Goal: Obtain resource: Download file/media

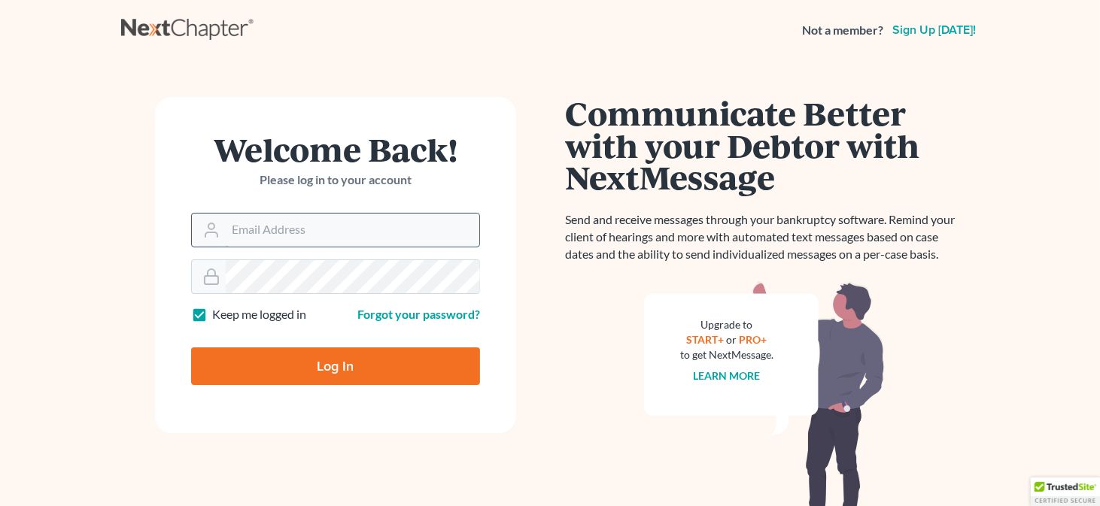
click at [243, 244] on input "Email Address" at bounding box center [352, 230] width 253 height 33
type input "[EMAIL_ADDRESS][DOMAIN_NAME]"
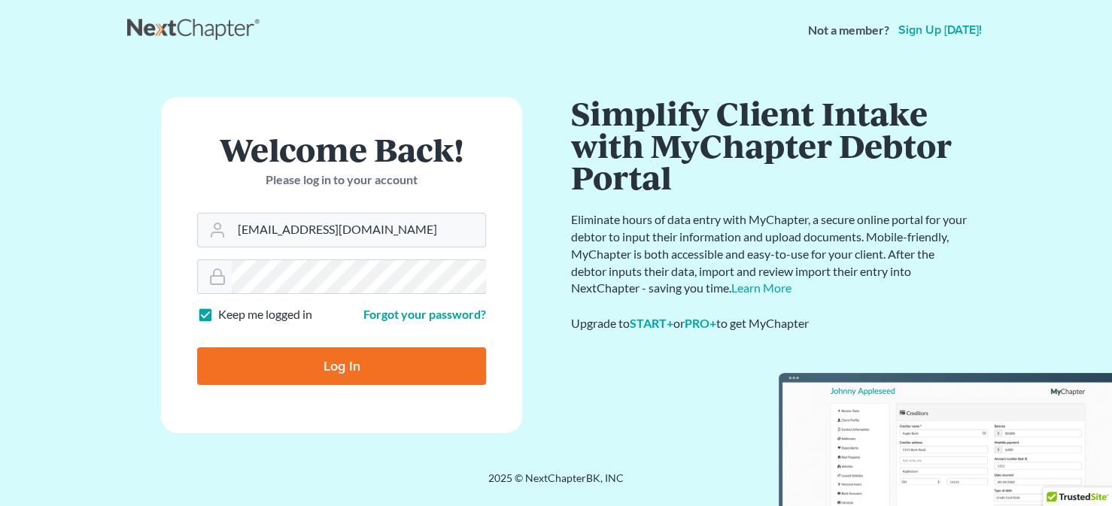
click at [197, 347] on input "Log In" at bounding box center [341, 366] width 289 height 38
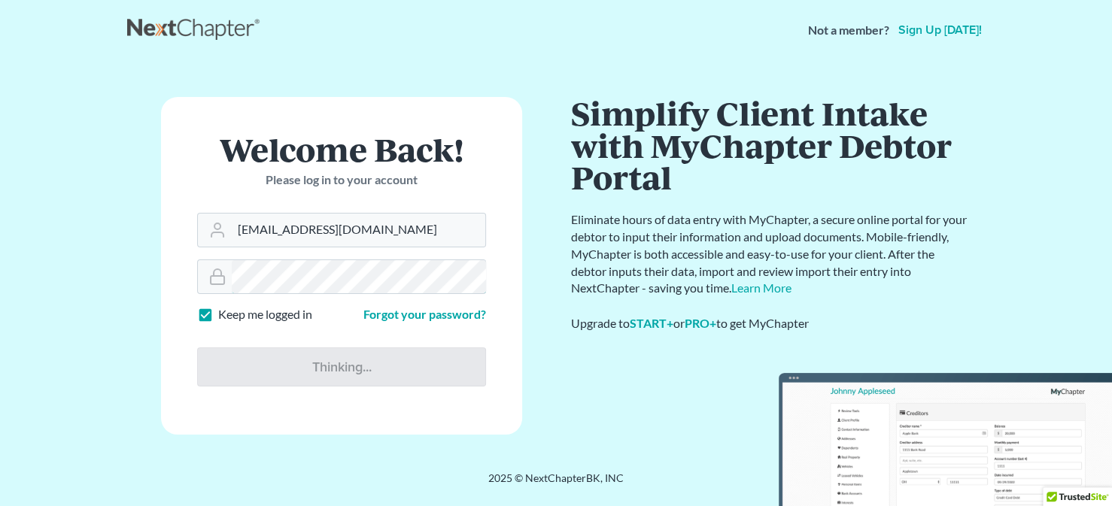
type input "Thinking..."
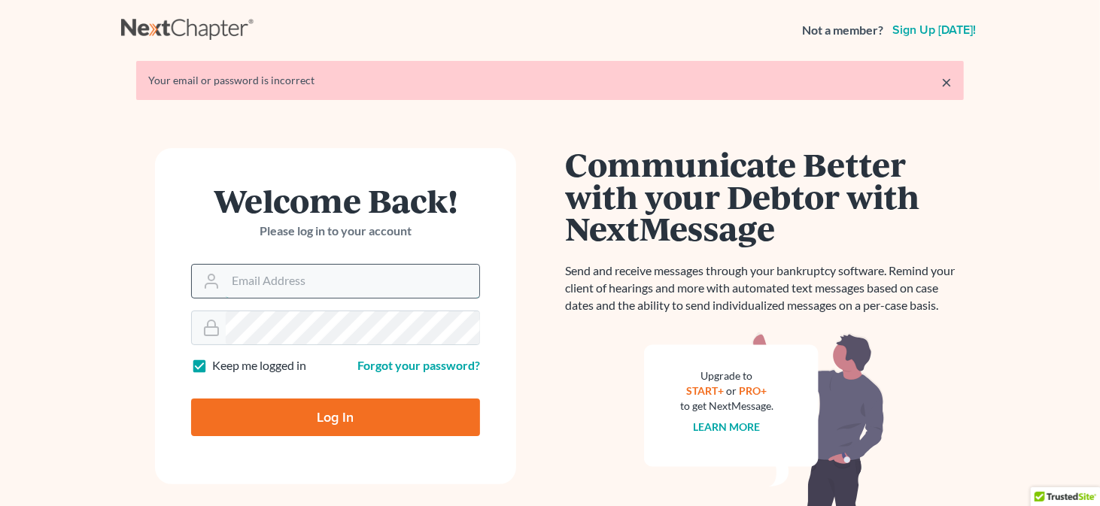
click at [292, 285] on input "Email Address" at bounding box center [352, 281] width 253 height 33
type input "[EMAIL_ADDRESS][DOMAIN_NAME]"
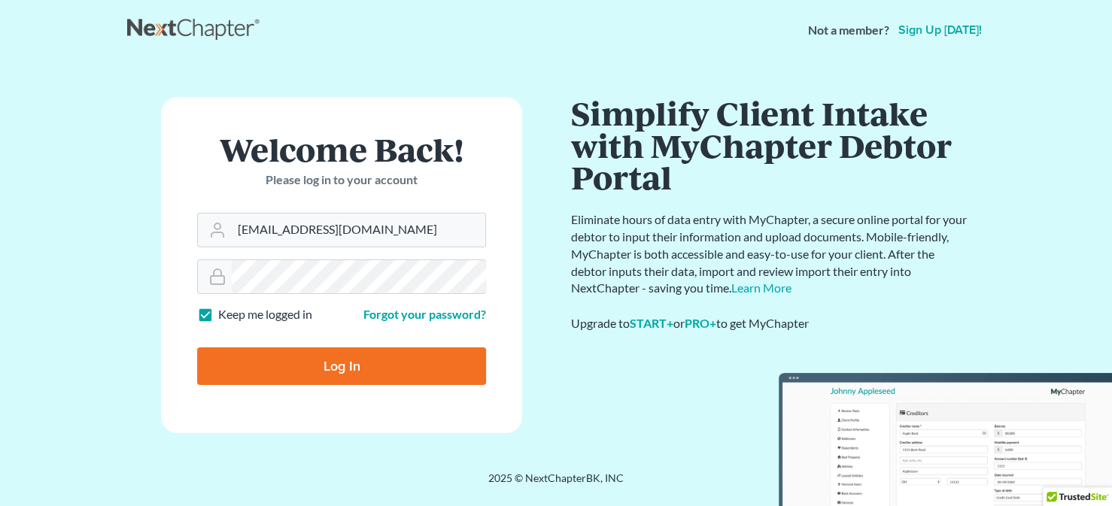
click at [318, 366] on input "Log In" at bounding box center [341, 366] width 289 height 38
type input "Thinking..."
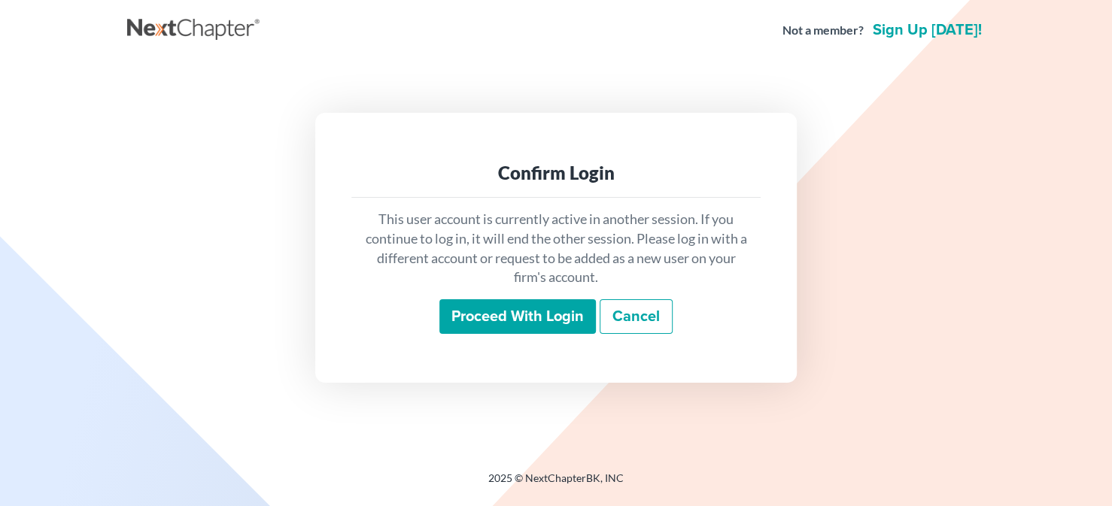
click at [550, 320] on input "Proceed with login" at bounding box center [517, 316] width 156 height 35
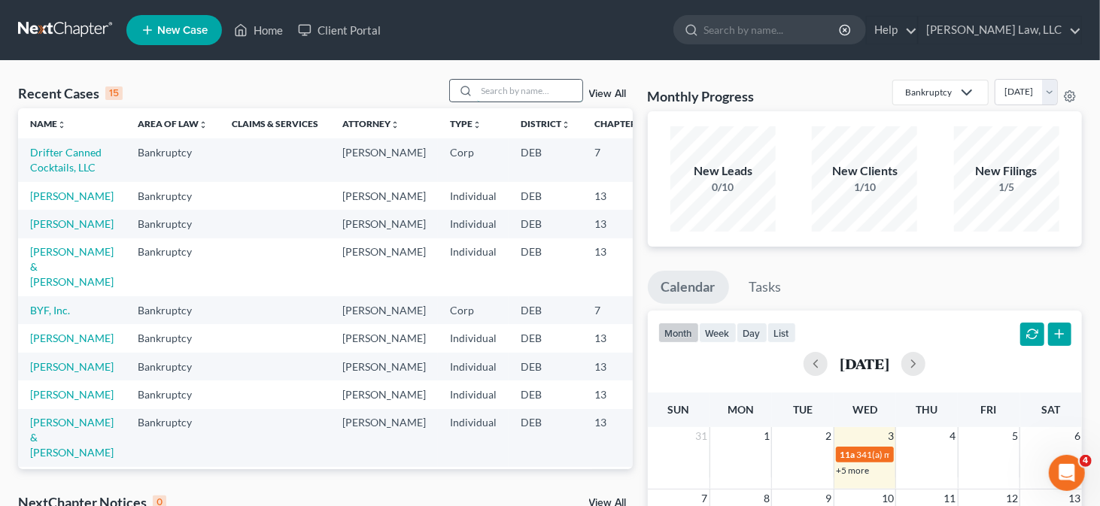
click at [500, 88] on input "search" at bounding box center [529, 91] width 105 height 22
click at [42, 317] on link "BYF, Inc." at bounding box center [50, 310] width 40 height 13
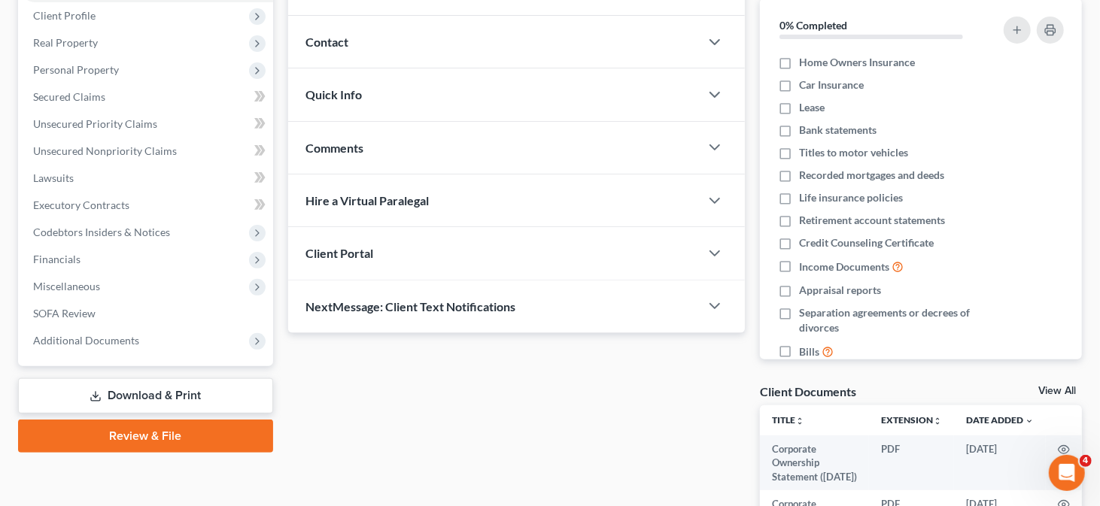
scroll to position [150, 0]
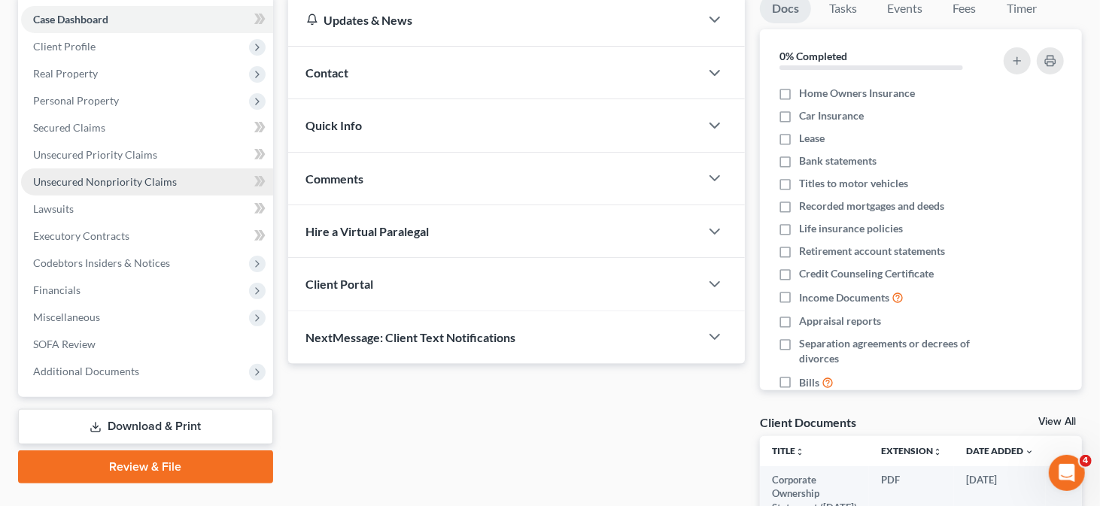
click at [172, 185] on span "Unsecured Nonpriority Claims" at bounding box center [105, 181] width 144 height 13
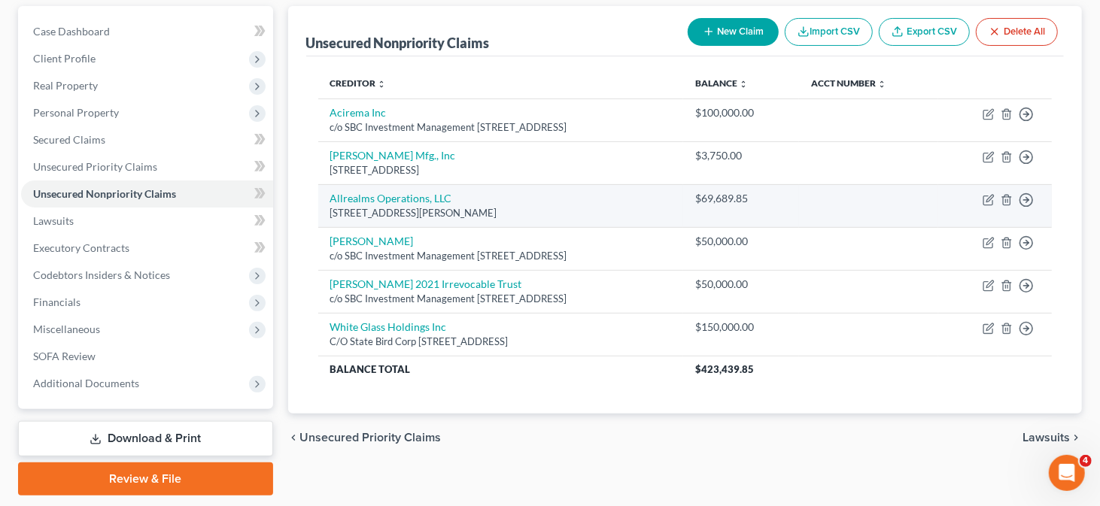
scroll to position [108, 0]
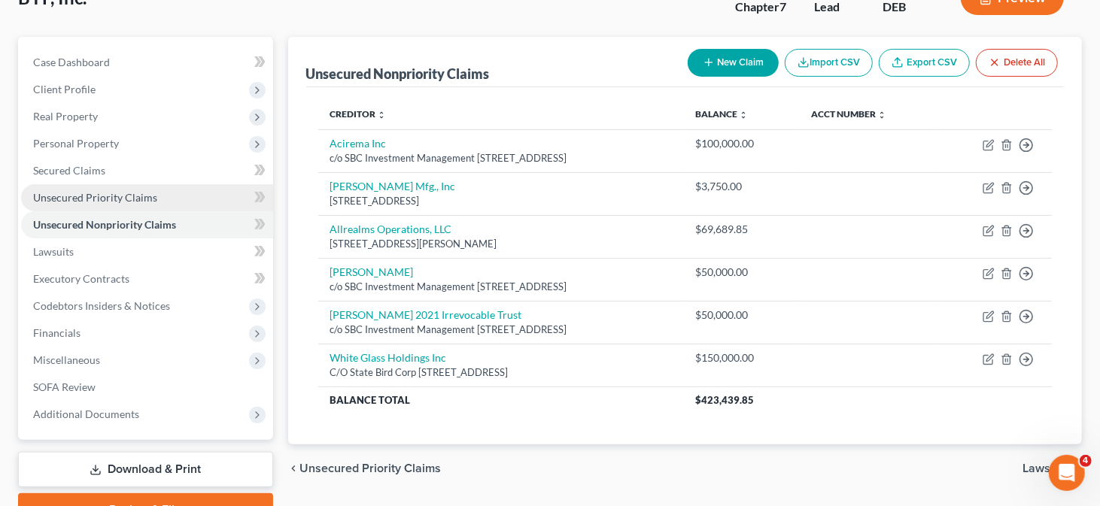
click at [75, 203] on link "Unsecured Priority Claims" at bounding box center [147, 197] width 252 height 27
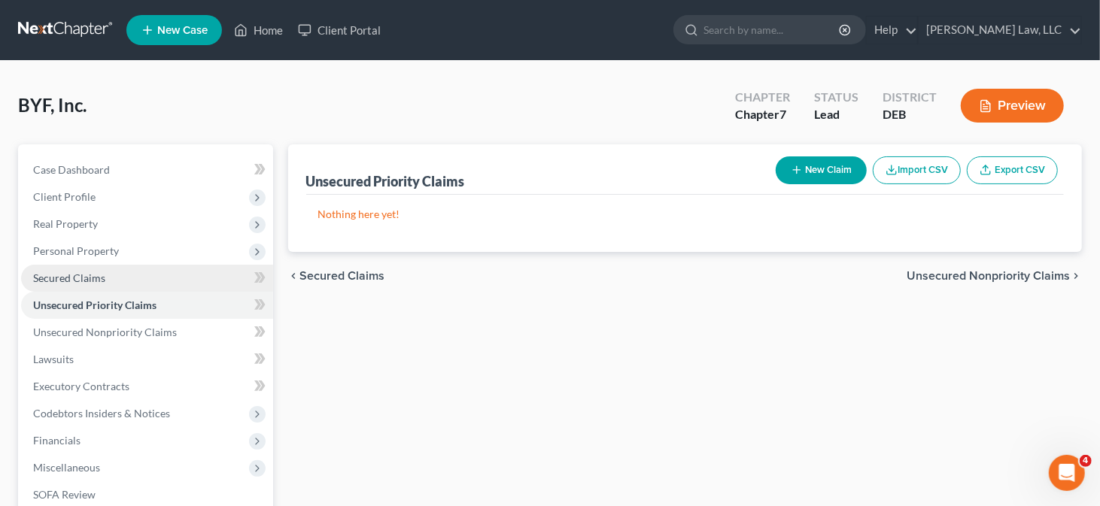
click at [75, 279] on span "Secured Claims" at bounding box center [69, 278] width 72 height 13
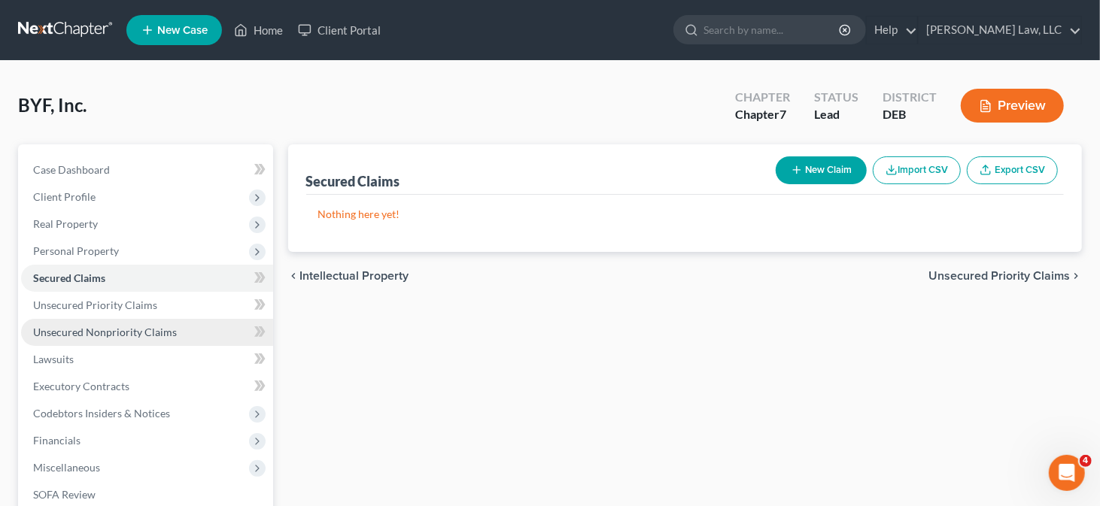
click at [95, 332] on span "Unsecured Nonpriority Claims" at bounding box center [105, 332] width 144 height 13
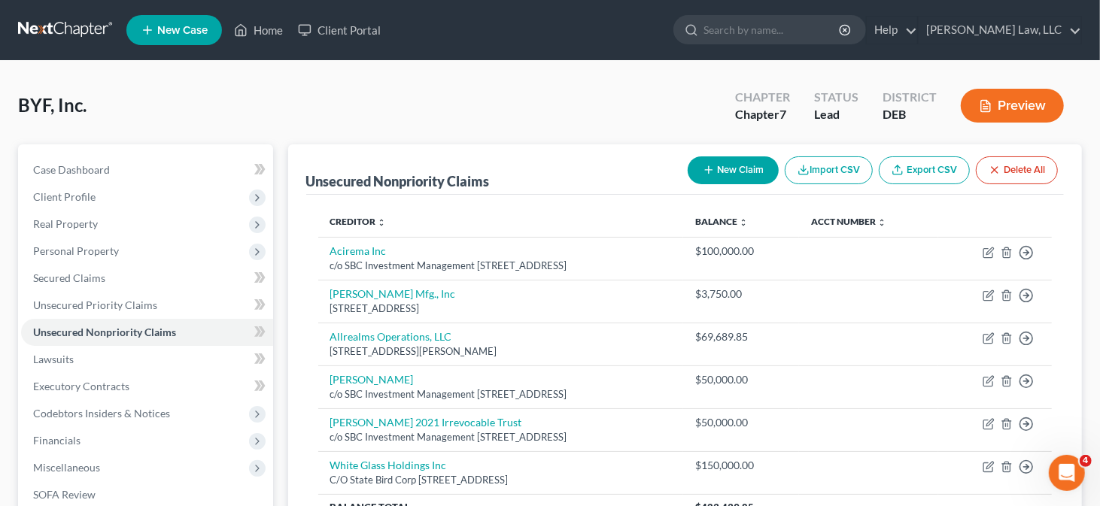
scroll to position [75, 0]
click at [268, 31] on link "Home" at bounding box center [258, 30] width 64 height 27
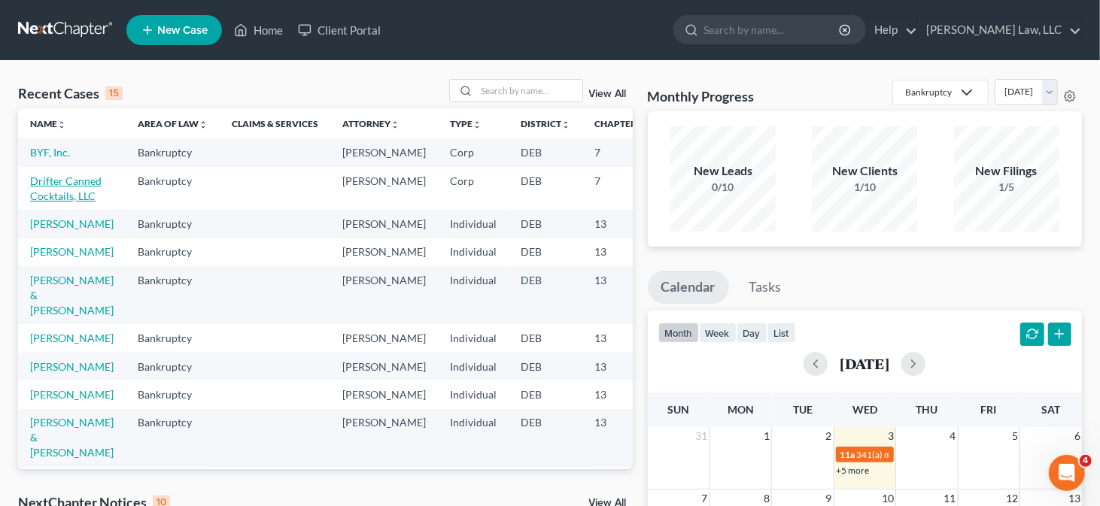
click at [49, 199] on link "Drifter Canned Cocktails, LLC" at bounding box center [65, 188] width 71 height 28
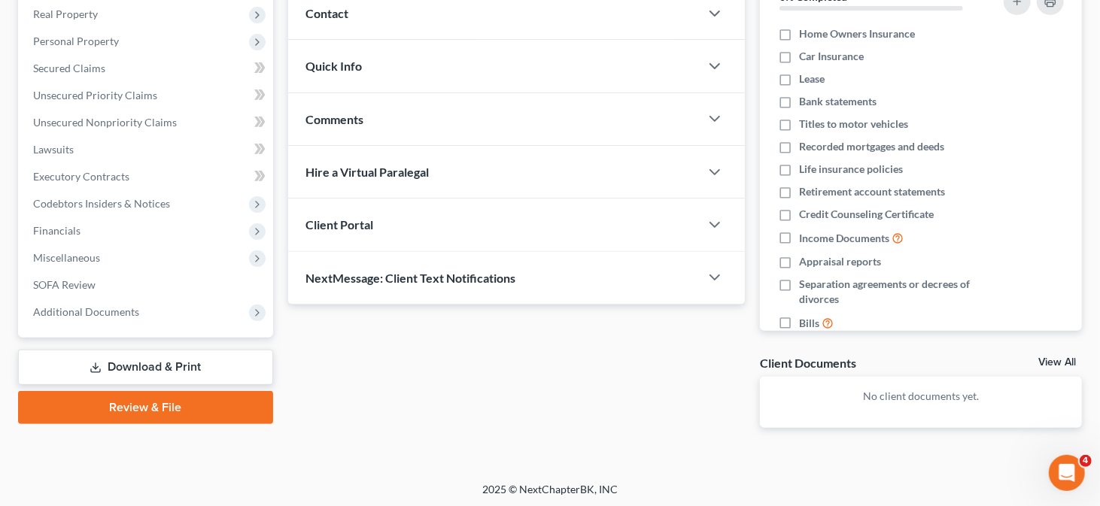
scroll to position [211, 0]
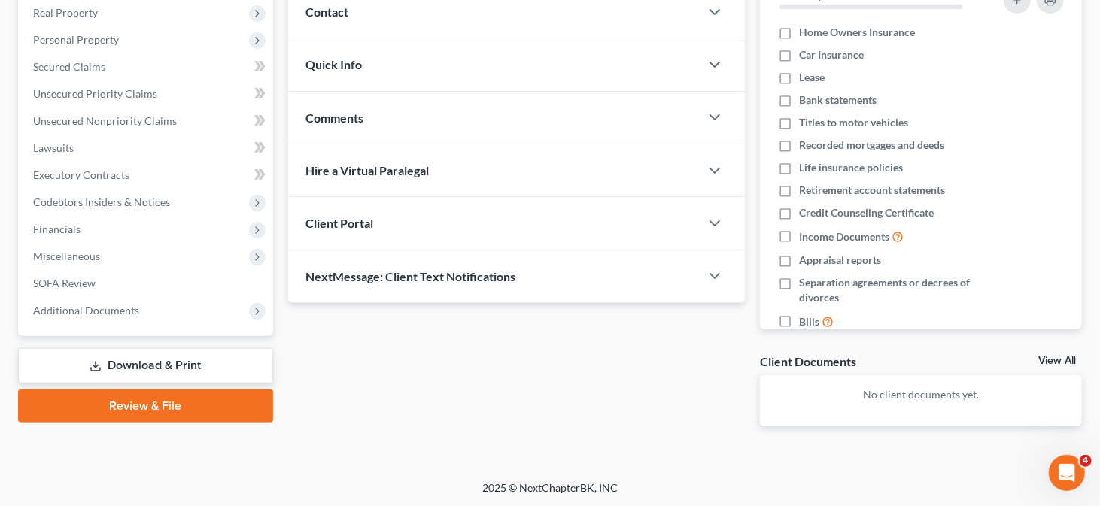
click at [187, 360] on link "Download & Print" at bounding box center [145, 365] width 255 height 35
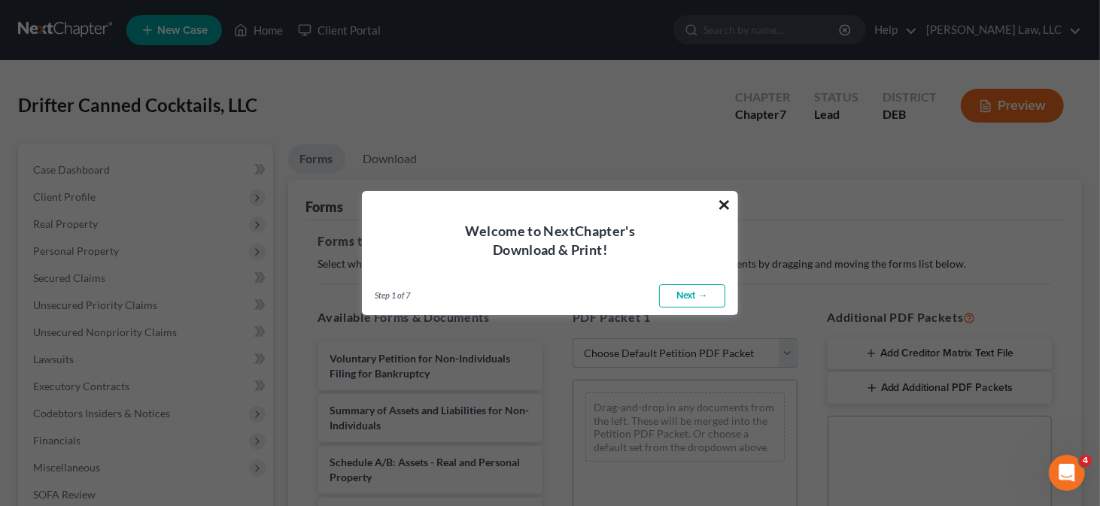
click at [722, 205] on button "×" at bounding box center [724, 205] width 14 height 24
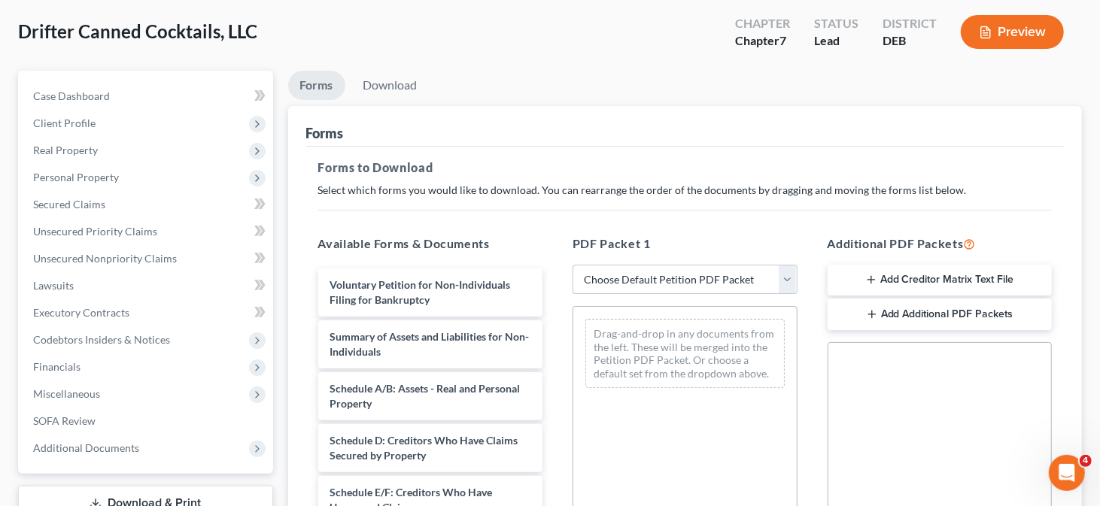
scroll to position [150, 0]
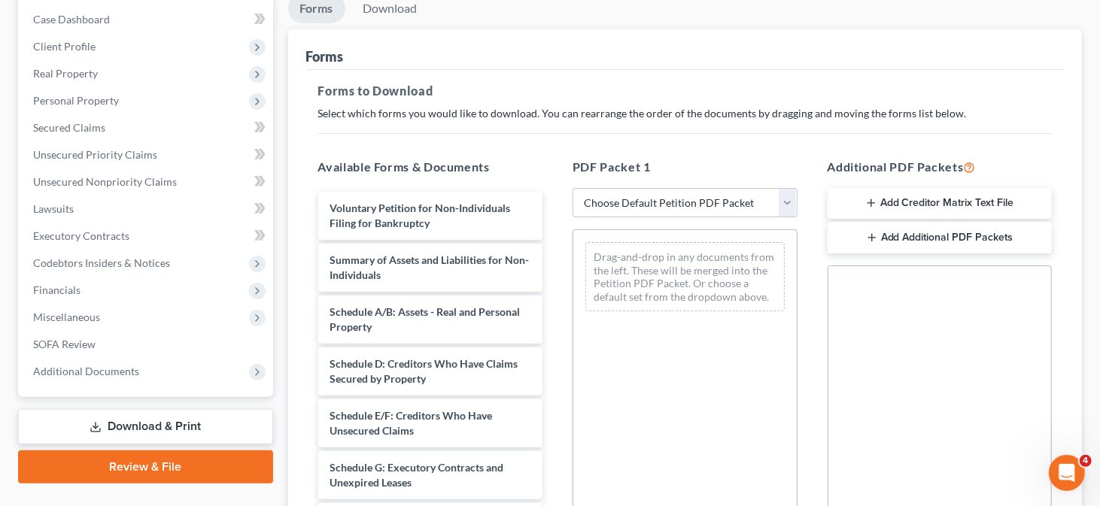
click at [939, 205] on button "Add Creditor Matrix Text File" at bounding box center [939, 204] width 225 height 32
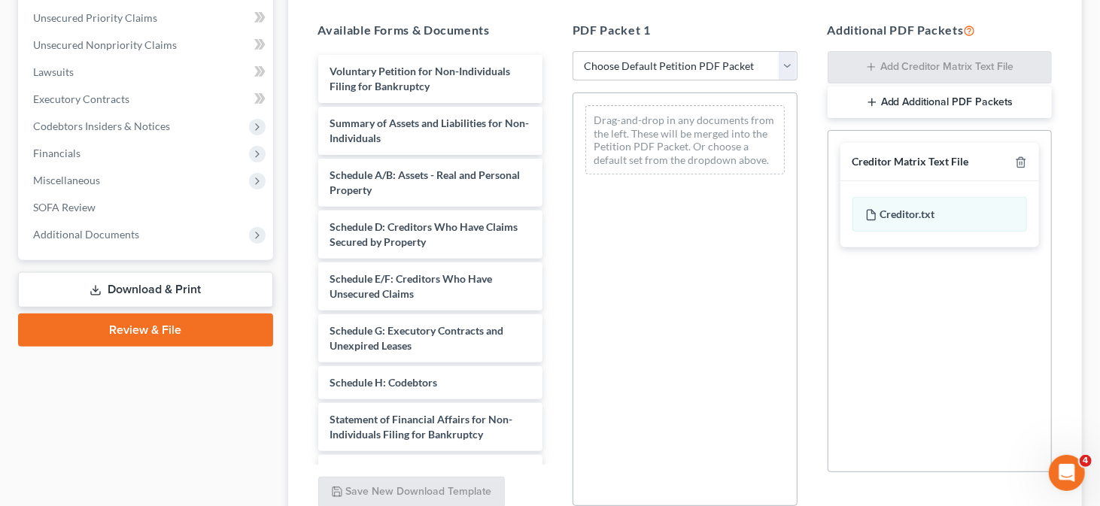
scroll to position [376, 0]
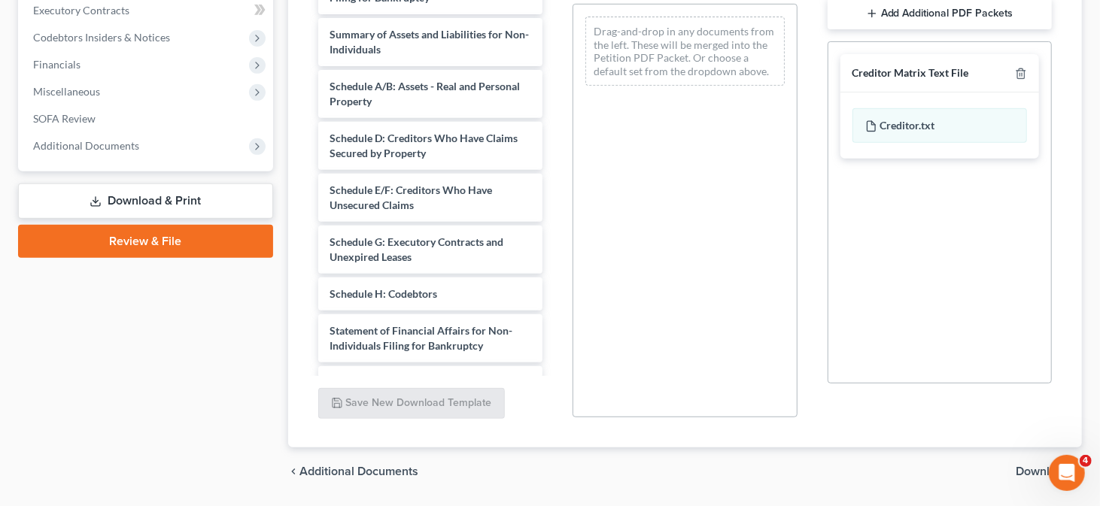
click at [1025, 470] on span "Download" at bounding box center [1042, 472] width 54 height 12
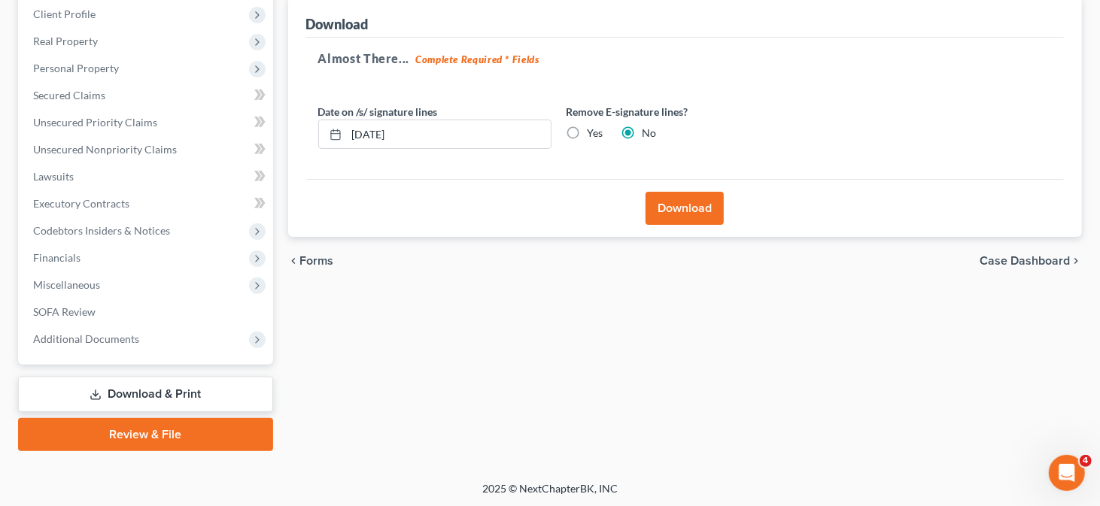
click at [677, 208] on button "Download" at bounding box center [684, 208] width 78 height 33
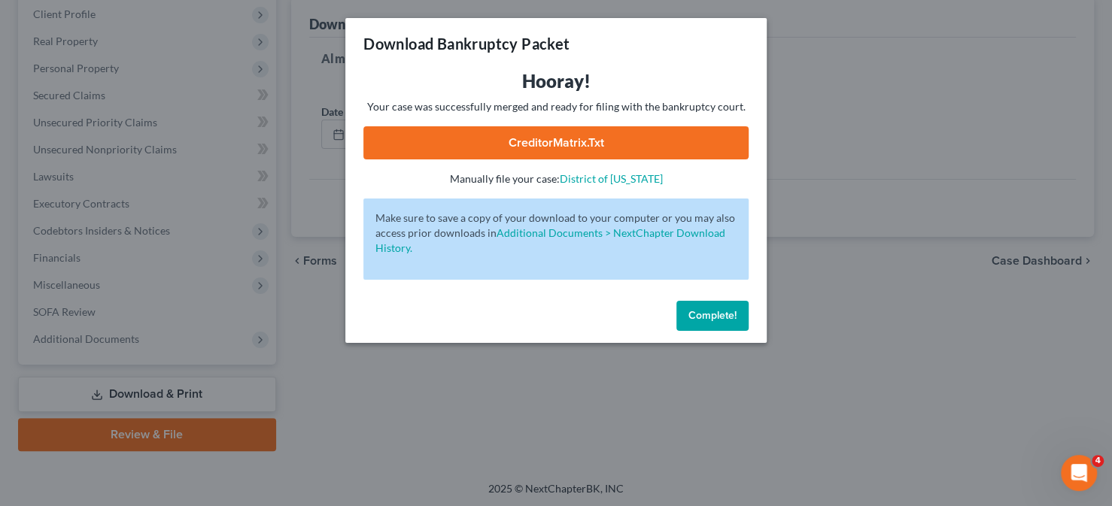
click at [515, 141] on link "CreditorMatrix.txt" at bounding box center [555, 142] width 385 height 33
click at [727, 318] on span "Complete!" at bounding box center [712, 315] width 48 height 13
